Goal: Task Accomplishment & Management: Manage account settings

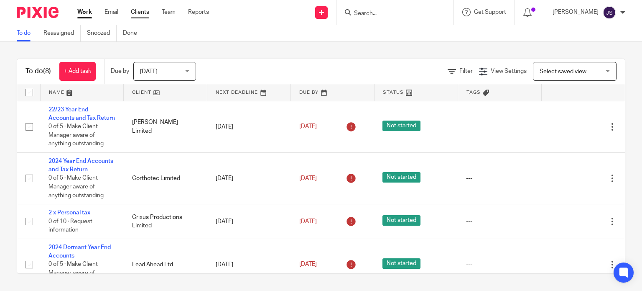
click at [146, 10] on link "Clients" at bounding box center [140, 12] width 18 height 8
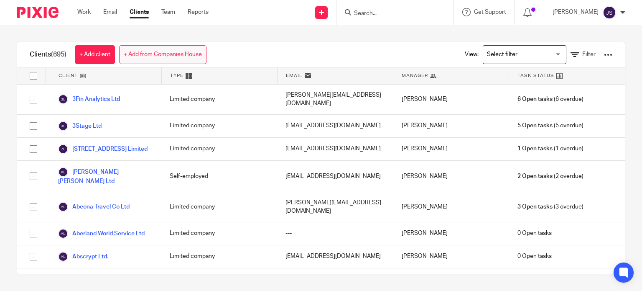
click at [169, 52] on link "+ Add from Companies House" at bounding box center [162, 54] width 87 height 19
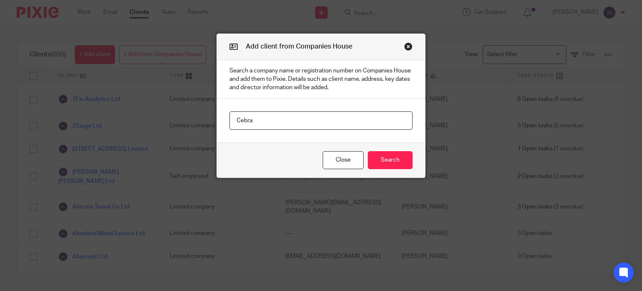
type input "Cebra"
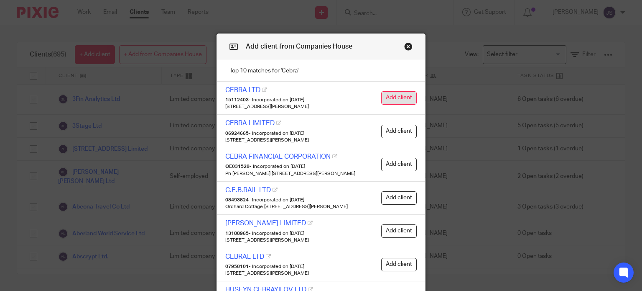
click at [390, 92] on button "Add client" at bounding box center [399, 97] width 36 height 13
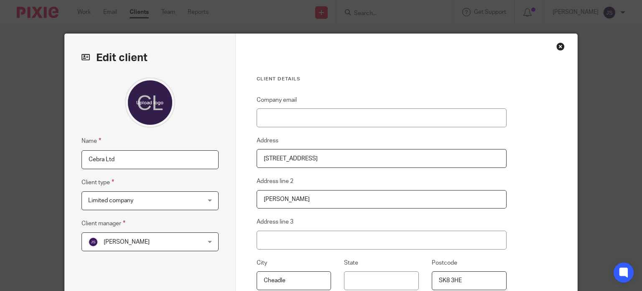
click at [134, 267] on div "Name Cebra Ltd Client type Limited company Limited company Limited company Part…" at bounding box center [150, 197] width 137 height 241
click at [141, 239] on span "[PERSON_NAME]" at bounding box center [140, 242] width 104 height 18
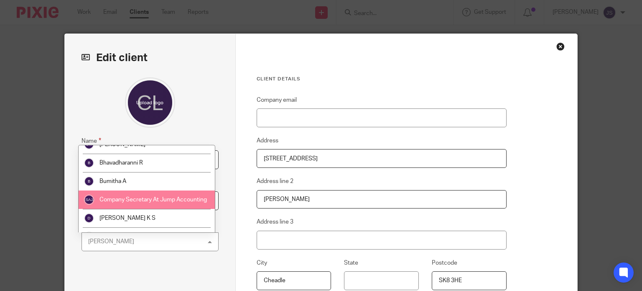
scroll to position [125, 0]
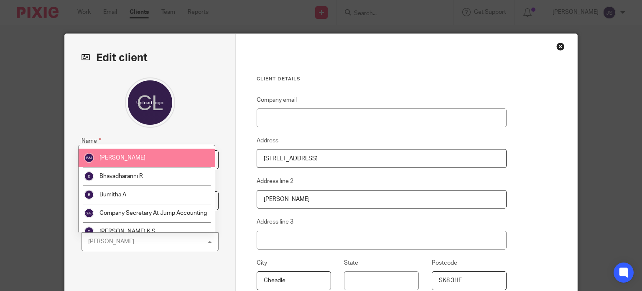
click at [136, 161] on li "[PERSON_NAME]" at bounding box center [147, 157] width 136 height 18
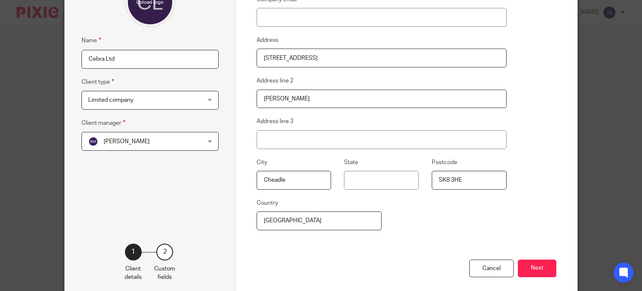
scroll to position [140, 0]
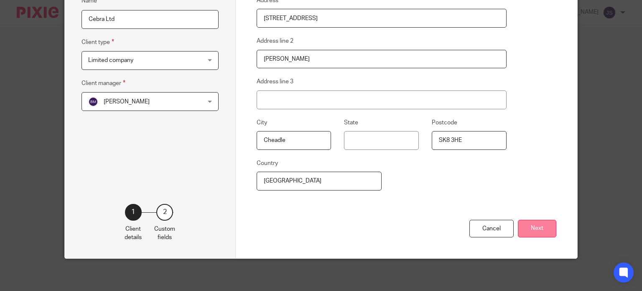
click at [540, 221] on button "Next" at bounding box center [537, 229] width 38 height 18
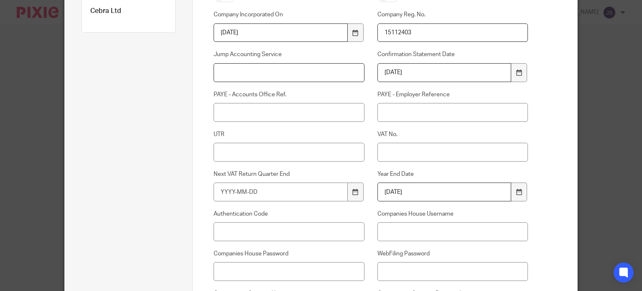
click at [263, 73] on input "Jump Accounting Service" at bounding box center [289, 72] width 151 height 19
type input "Basic + VAT Lite"
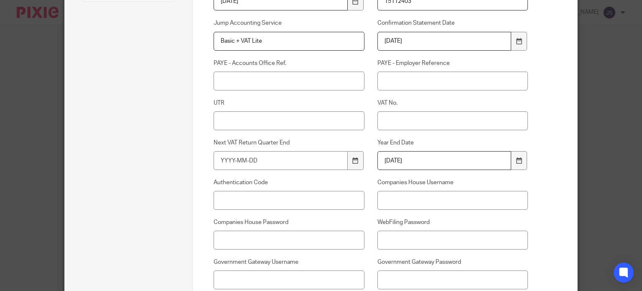
scroll to position [266, 0]
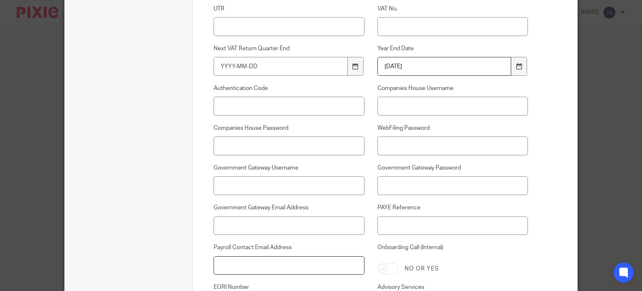
click at [239, 263] on input "Payroll Contact Email Address" at bounding box center [289, 265] width 151 height 19
paste input "[EMAIL_ADDRESS][PERSON_NAME][DOMAIN_NAME]"
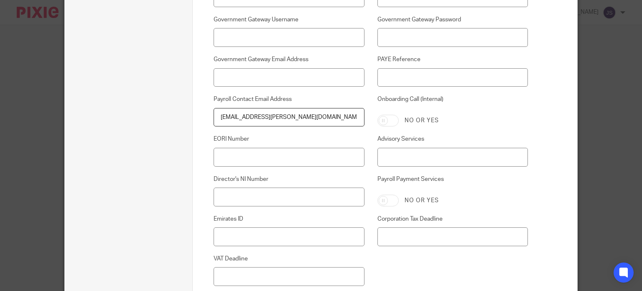
scroll to position [510, 0]
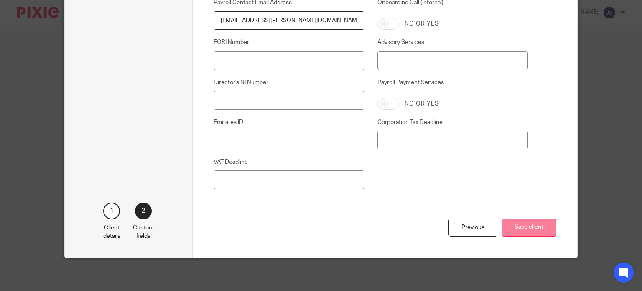
type input "charlotte.bohlman@gmail.com"
click at [525, 229] on button "Save client" at bounding box center [529, 227] width 55 height 18
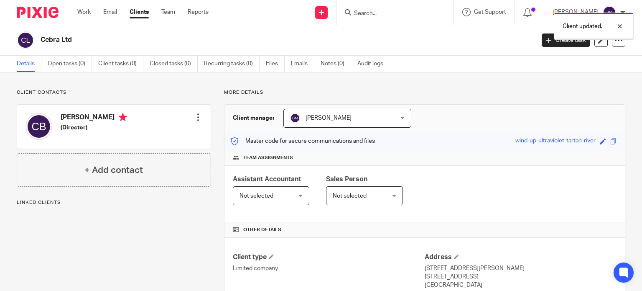
click at [340, 194] on span "Not selected" at bounding box center [350, 196] width 34 height 6
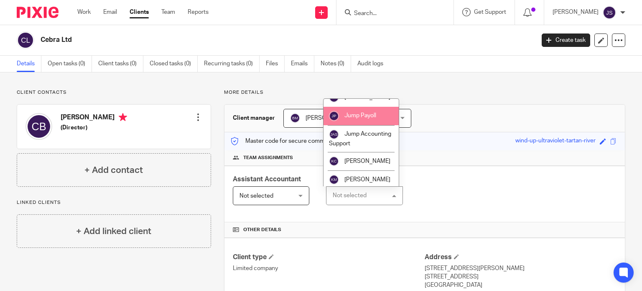
scroll to position [669, 0]
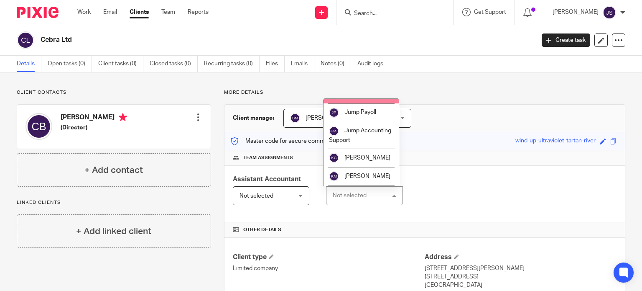
click at [358, 103] on li "[PERSON_NAME]" at bounding box center [361, 94] width 75 height 18
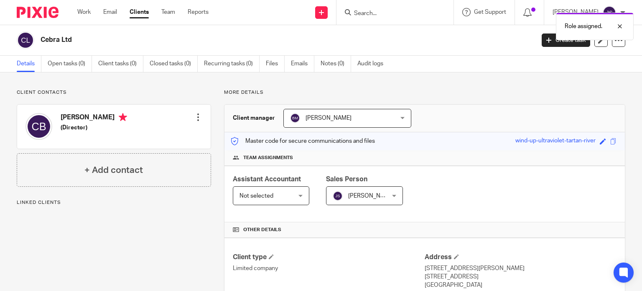
click at [199, 119] on div at bounding box center [198, 117] width 8 height 8
click at [185, 137] on link "Edit contact" at bounding box center [159, 136] width 80 height 12
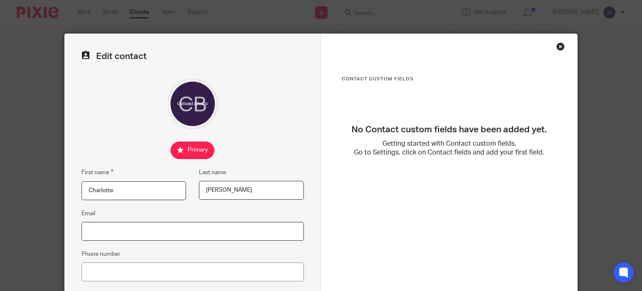
click at [202, 235] on input "Email" at bounding box center [193, 231] width 223 height 19
paste input "[EMAIL_ADDRESS][PERSON_NAME][DOMAIN_NAME]"
type input "[EMAIL_ADDRESS][PERSON_NAME][DOMAIN_NAME]"
click at [205, 272] on input "Phone number" at bounding box center [193, 271] width 223 height 19
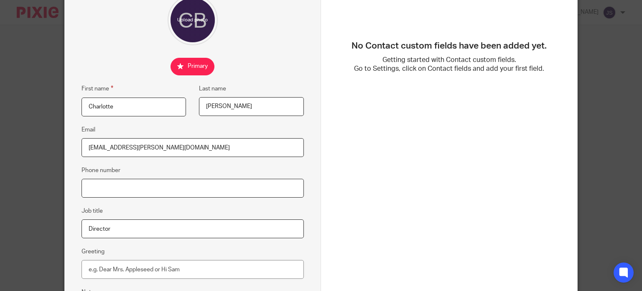
paste input "07741681177"
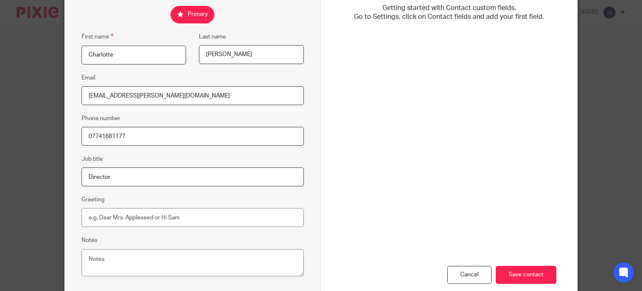
scroll to position [182, 0]
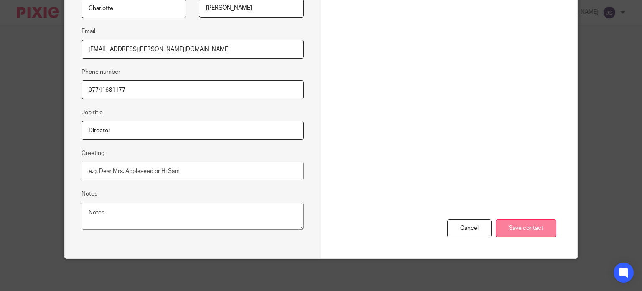
type input "07741681177"
click at [503, 223] on input "Save contact" at bounding box center [526, 228] width 61 height 18
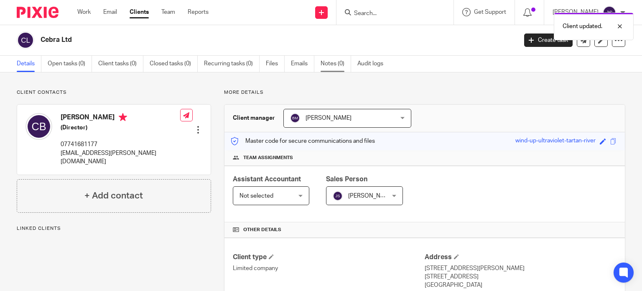
click at [324, 60] on link "Notes (0)" at bounding box center [336, 64] width 31 height 16
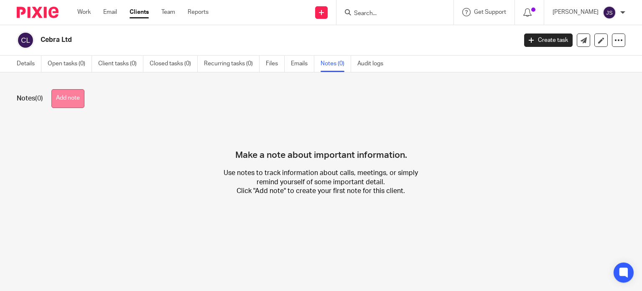
click at [59, 89] on button "Add note" at bounding box center [67, 98] width 33 height 19
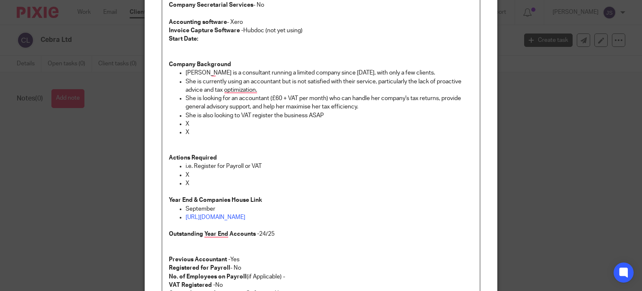
scroll to position [125, 0]
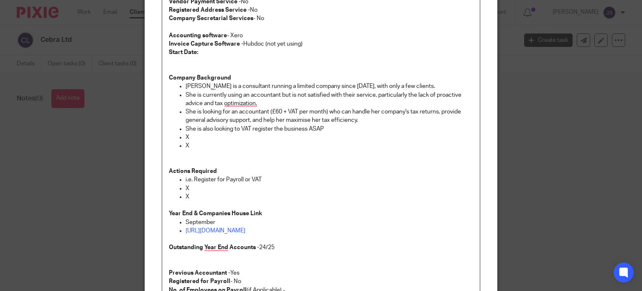
click at [211, 54] on p "Start Date:" at bounding box center [321, 52] width 305 height 8
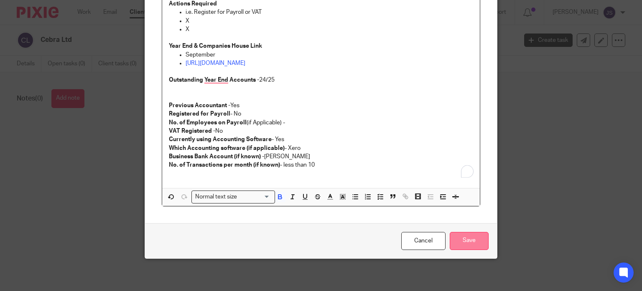
click at [458, 241] on input "Save" at bounding box center [469, 241] width 39 height 18
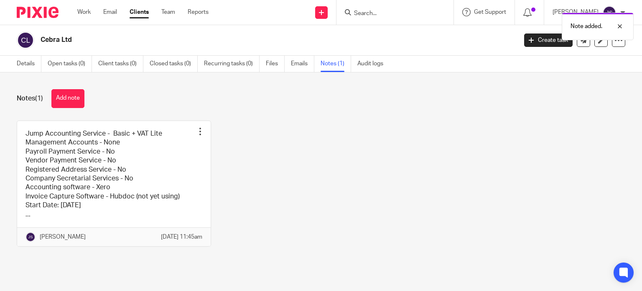
drag, startPoint x: 235, startPoint y: 64, endPoint x: 236, endPoint y: 73, distance: 9.3
click at [235, 64] on link "Recurring tasks (0)" at bounding box center [232, 64] width 56 height 16
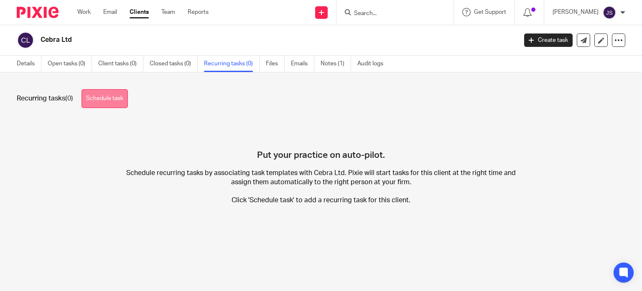
click at [114, 100] on link "Schedule task" at bounding box center [105, 98] width 46 height 19
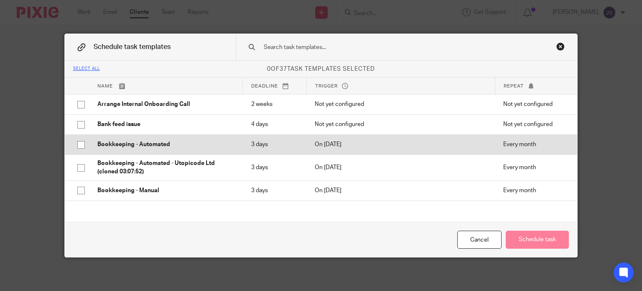
click at [122, 146] on p "Bookkeeping - Automated" at bounding box center [165, 144] width 137 height 8
checkbox input "true"
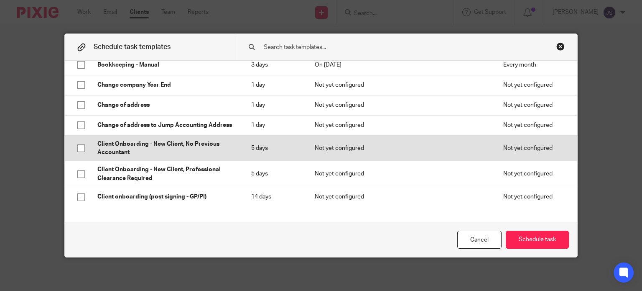
scroll to position [209, 0]
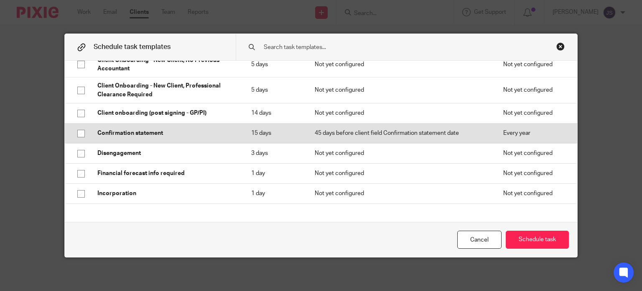
click at [119, 133] on p "Confirmation statement" at bounding box center [165, 133] width 137 height 8
checkbox input "true"
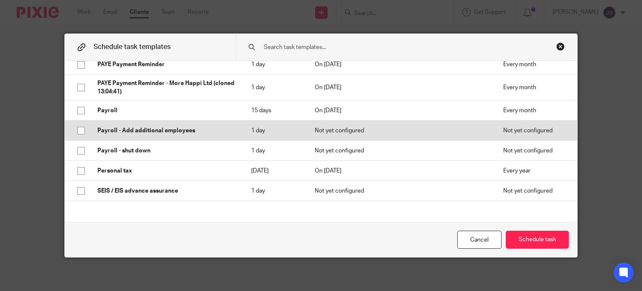
scroll to position [586, 0]
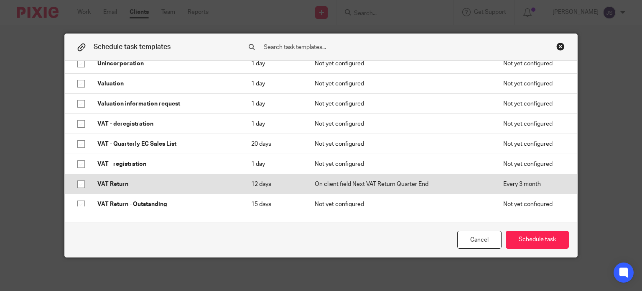
click at [144, 180] on p "VAT Return" at bounding box center [165, 184] width 137 height 8
checkbox input "true"
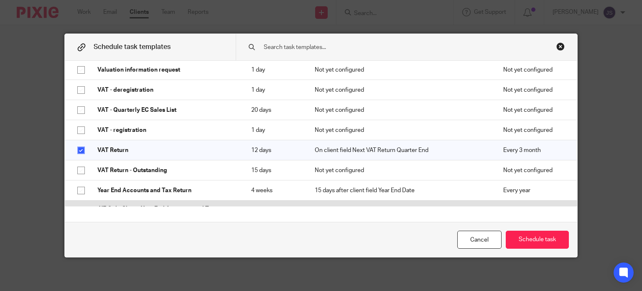
scroll to position [659, 0]
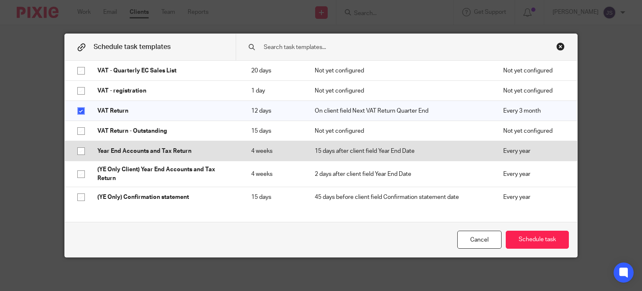
click at [150, 151] on p "Year End Accounts and Tax Return" at bounding box center [165, 151] width 137 height 8
checkbox input "true"
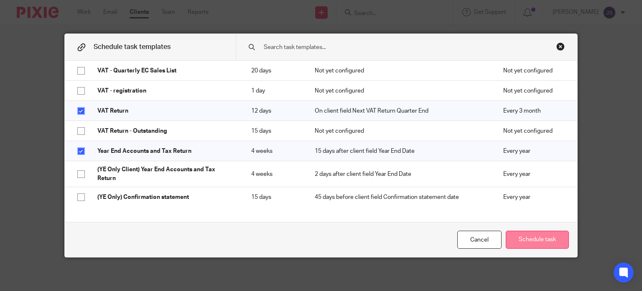
click at [535, 241] on button "Schedule task" at bounding box center [537, 239] width 63 height 18
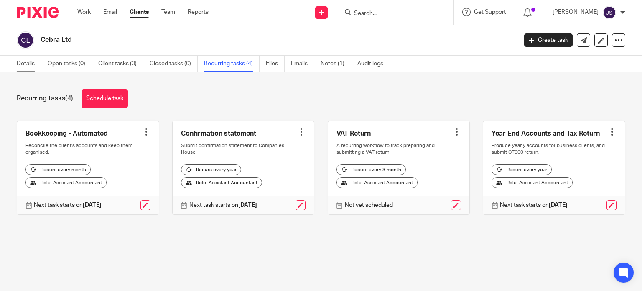
click at [34, 63] on link "Details" at bounding box center [29, 64] width 25 height 16
